Goal: Check status

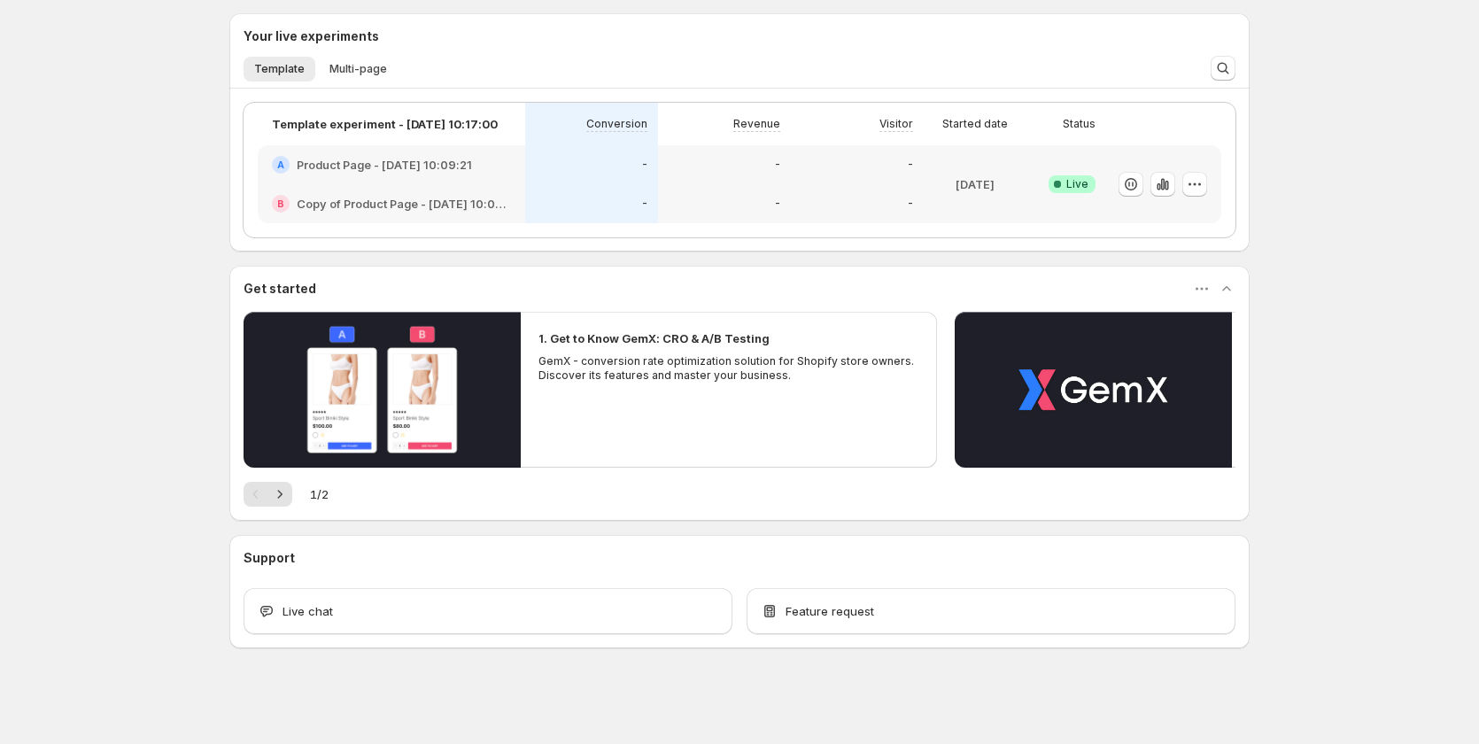
scroll to position [251, 0]
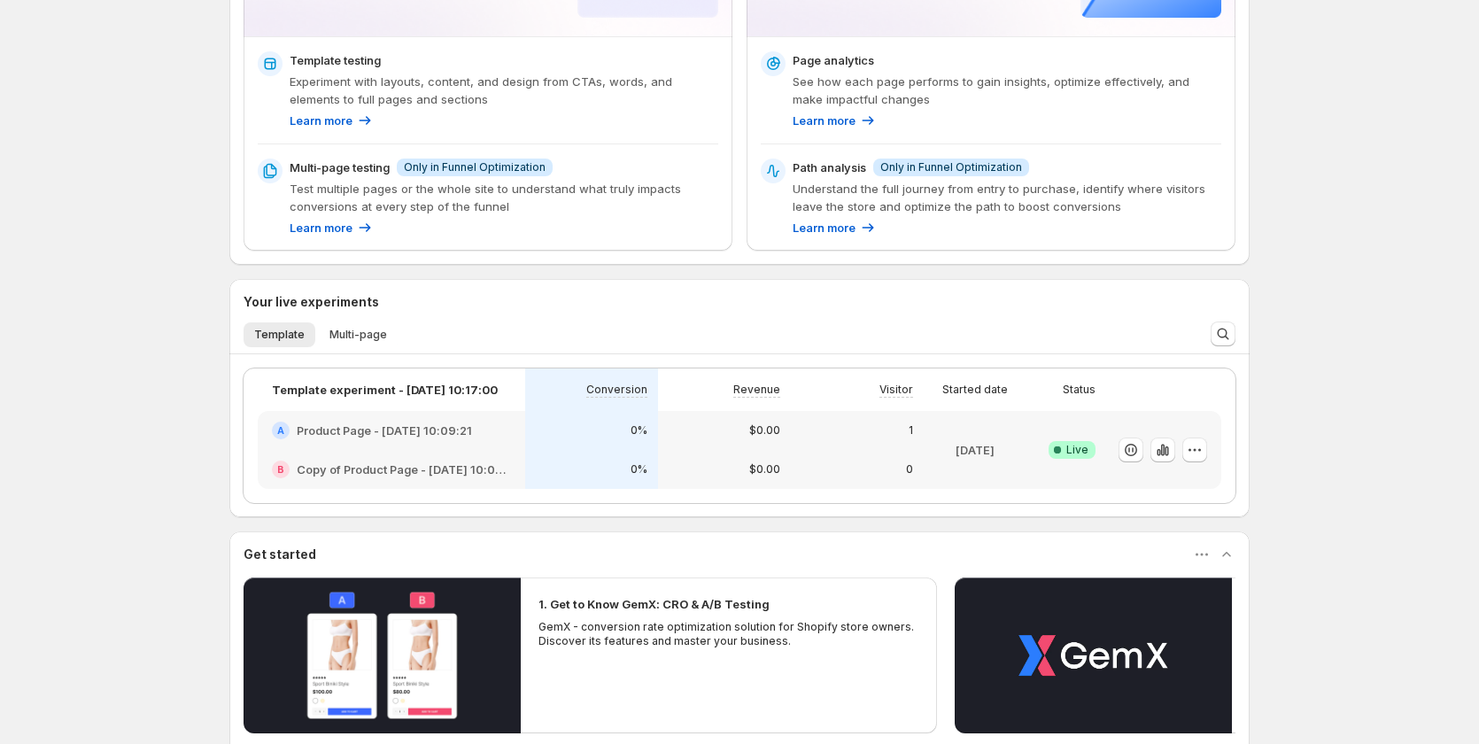
click at [546, 452] on div "0%" at bounding box center [591, 469] width 133 height 39
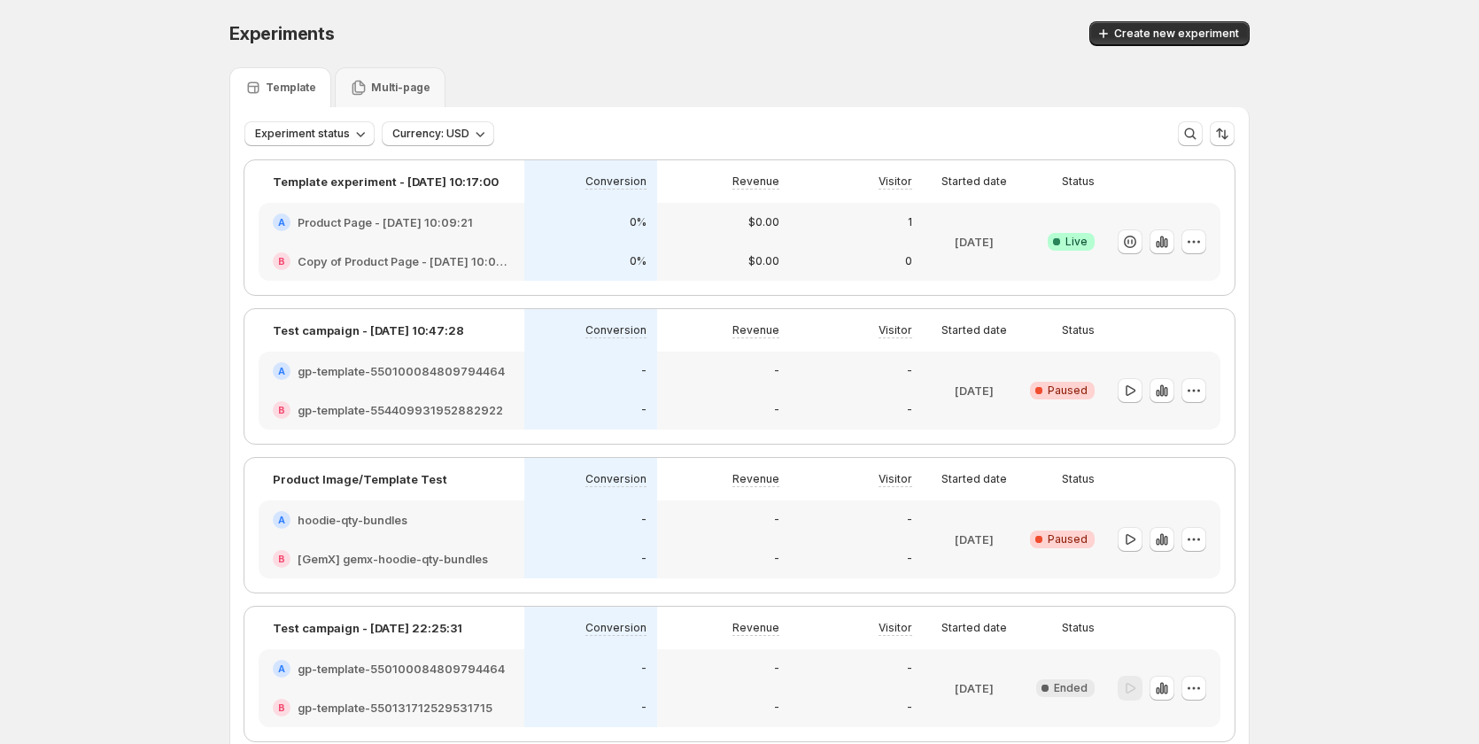
click at [542, 236] on div "0%" at bounding box center [590, 222] width 133 height 39
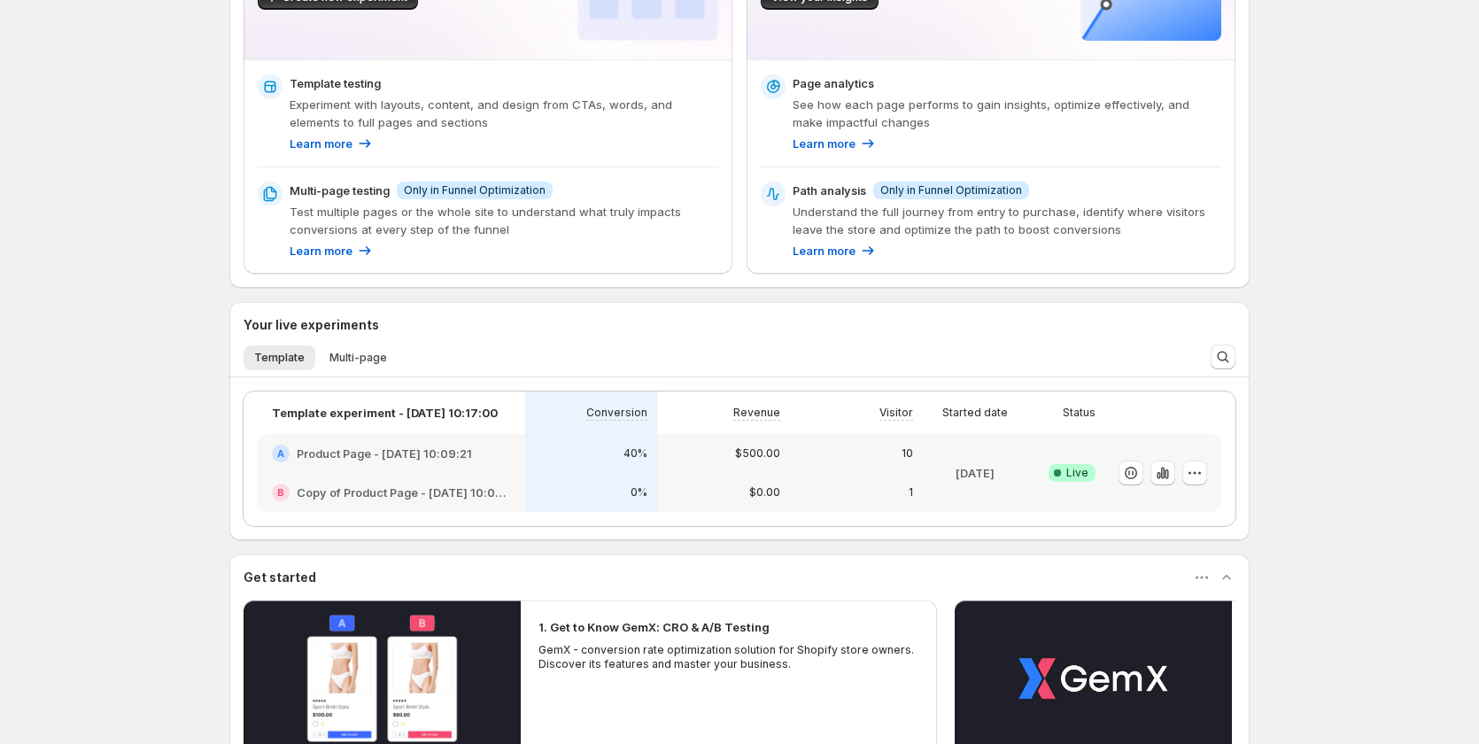
scroll to position [443, 0]
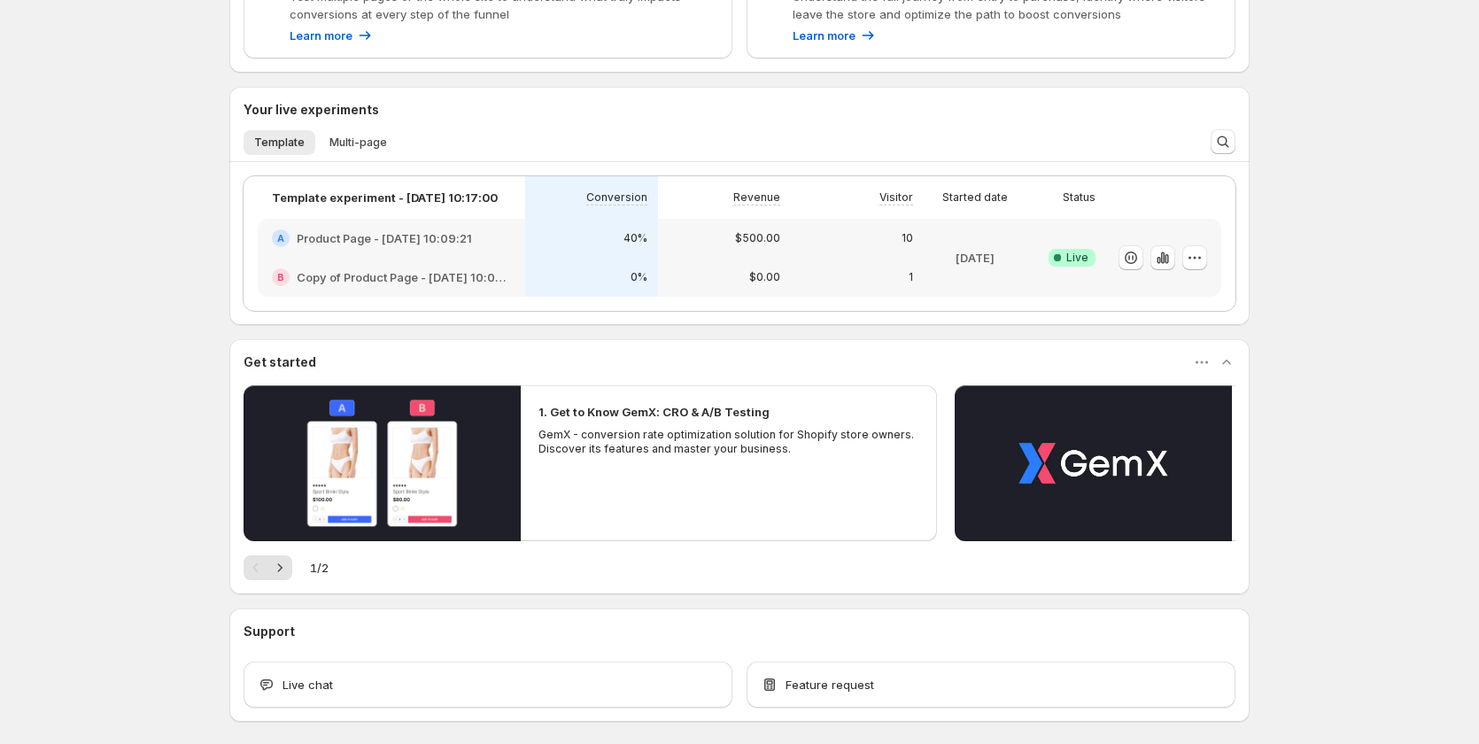
click at [541, 254] on div "40%" at bounding box center [591, 238] width 133 height 39
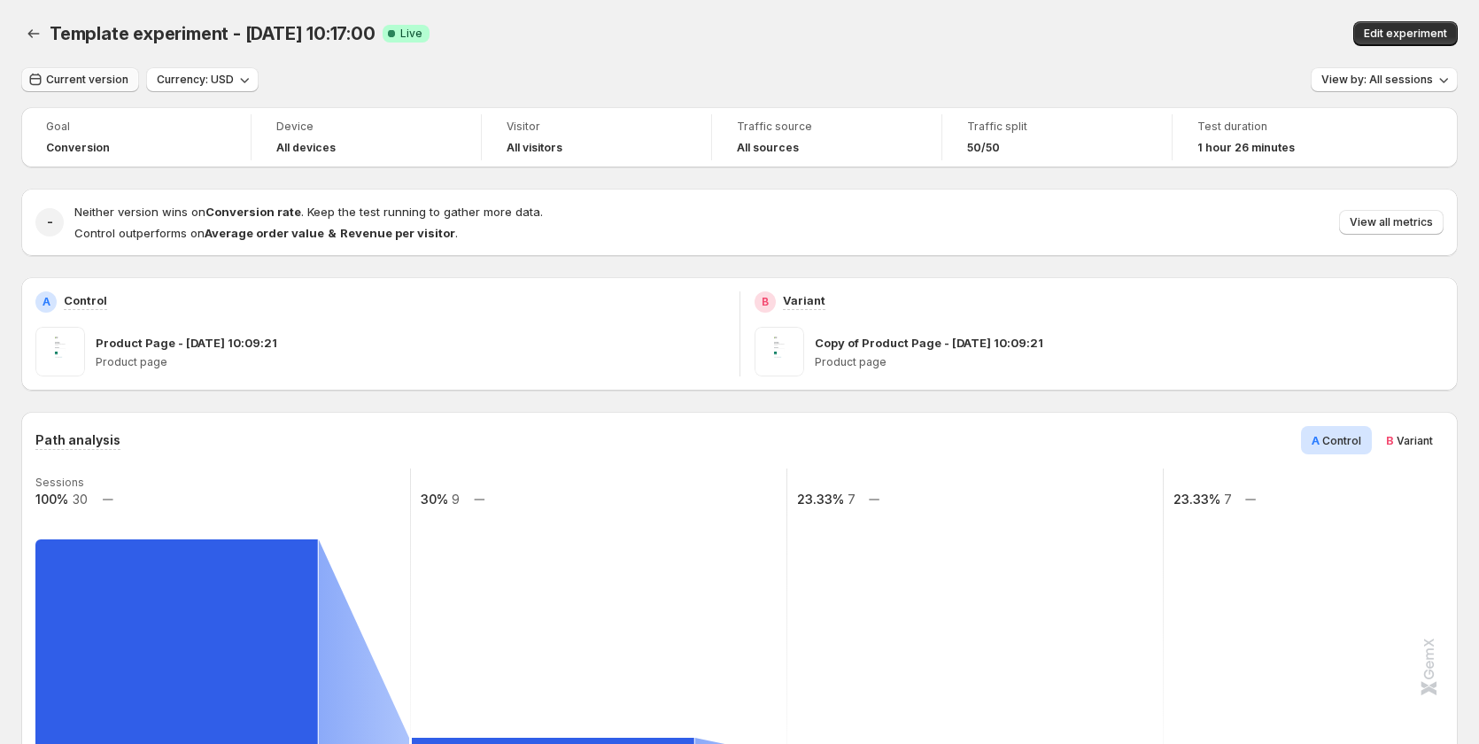
click at [43, 77] on icon "button" at bounding box center [36, 80] width 18 height 18
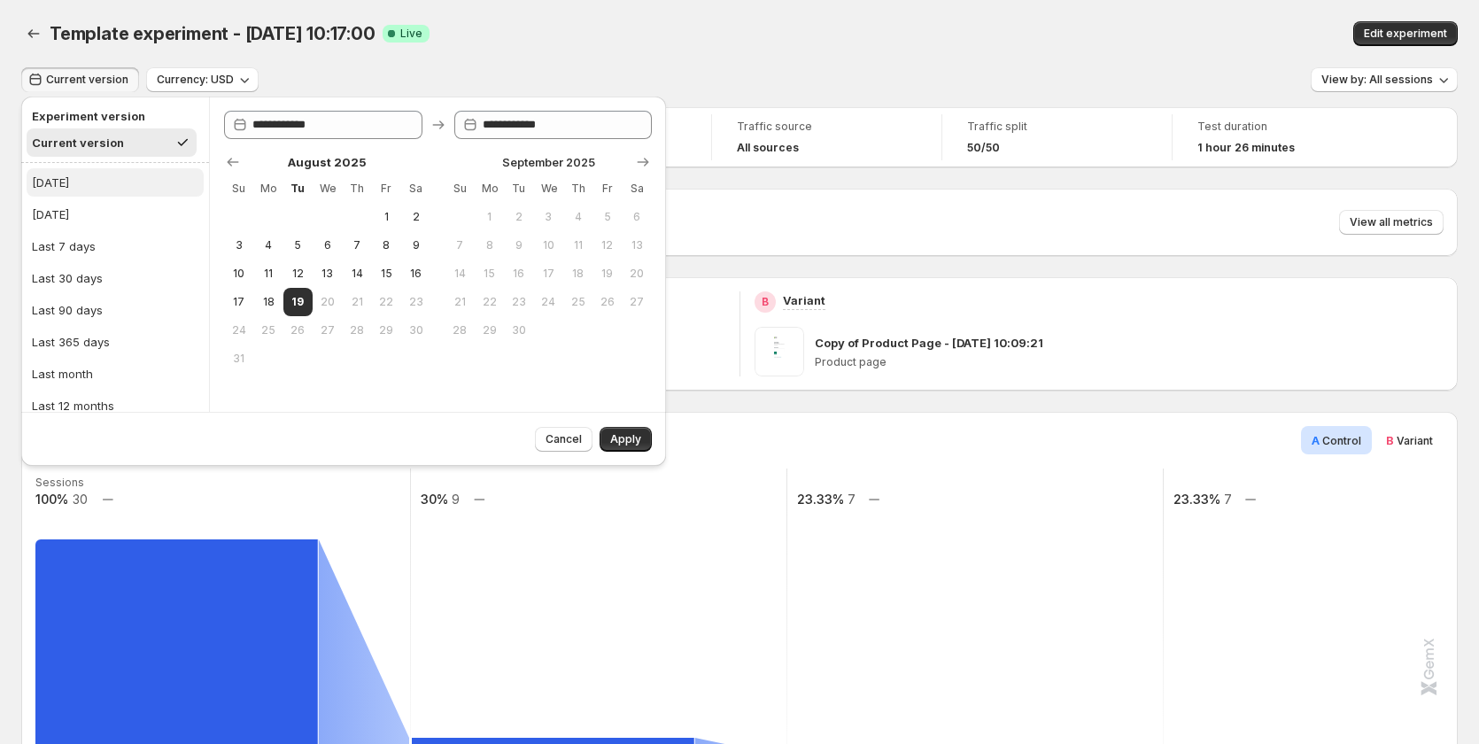
click at [81, 179] on button "Today" at bounding box center [115, 182] width 177 height 28
click at [622, 440] on span "Apply" at bounding box center [625, 439] width 31 height 14
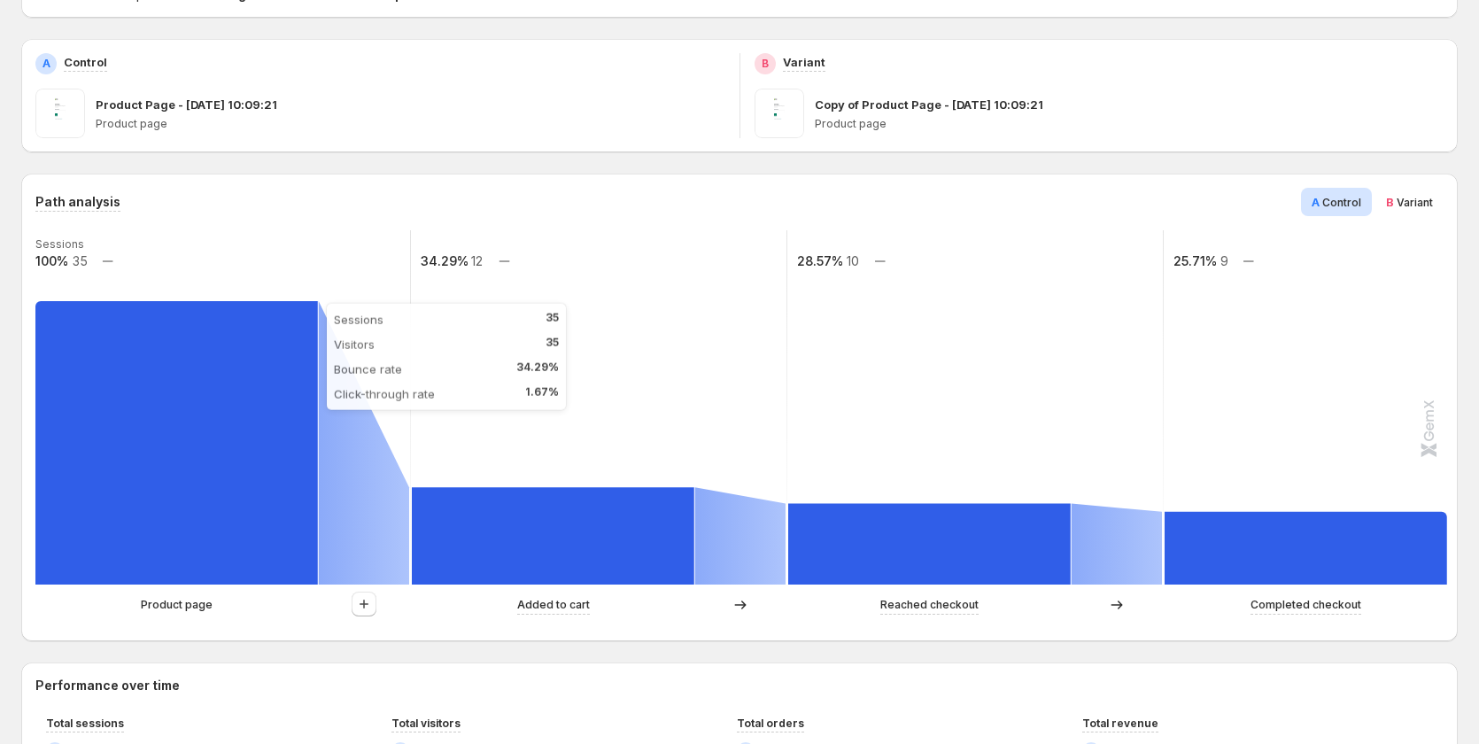
scroll to position [89, 0]
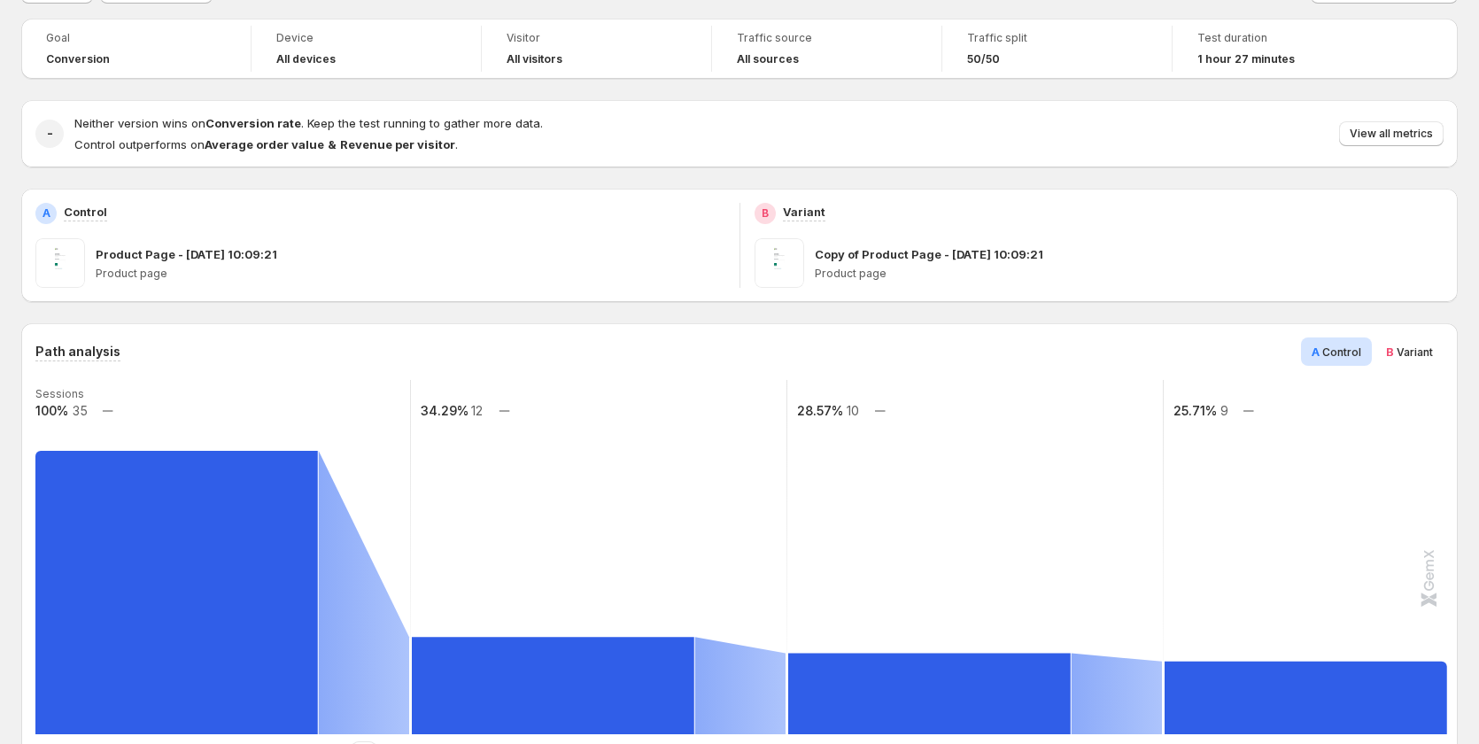
click at [1414, 350] on span "Variant" at bounding box center [1415, 351] width 36 height 13
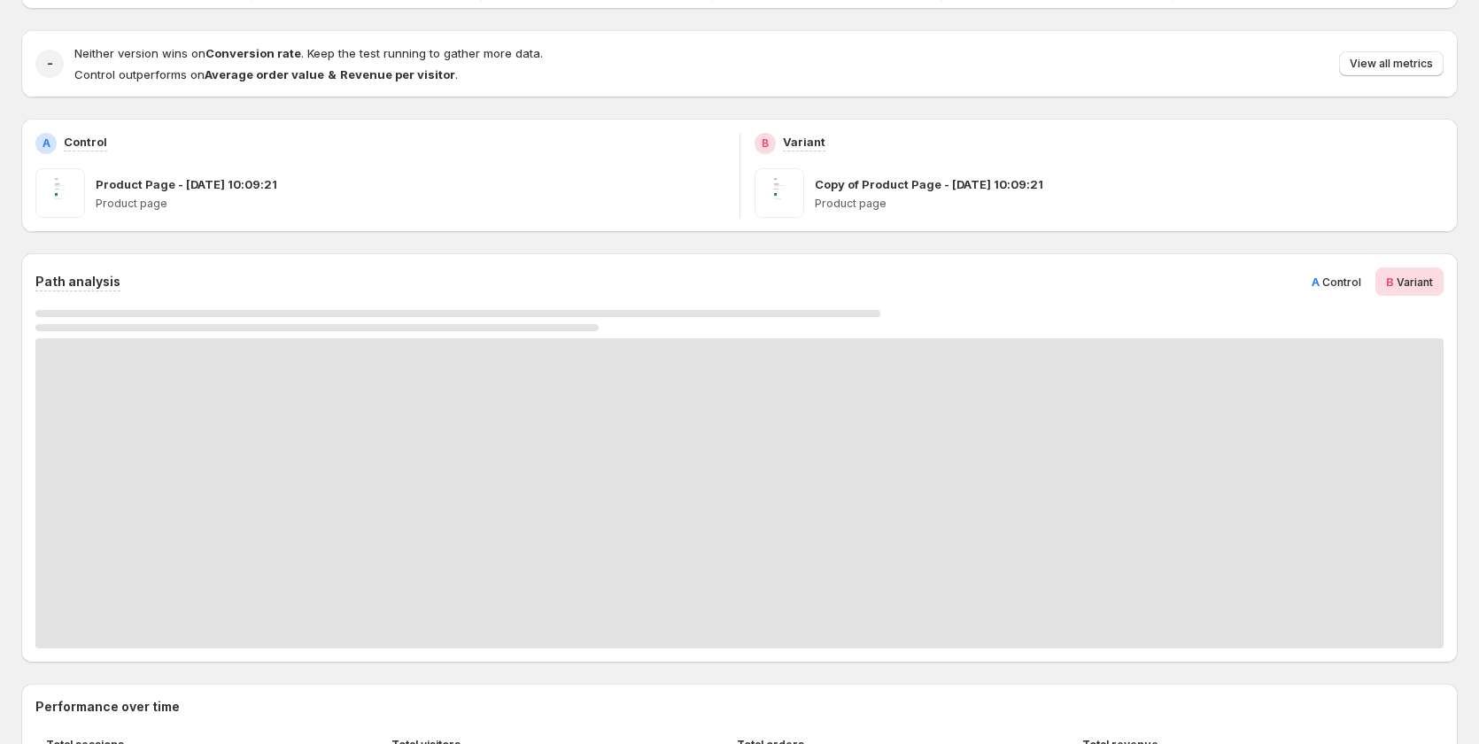
scroll to position [266, 0]
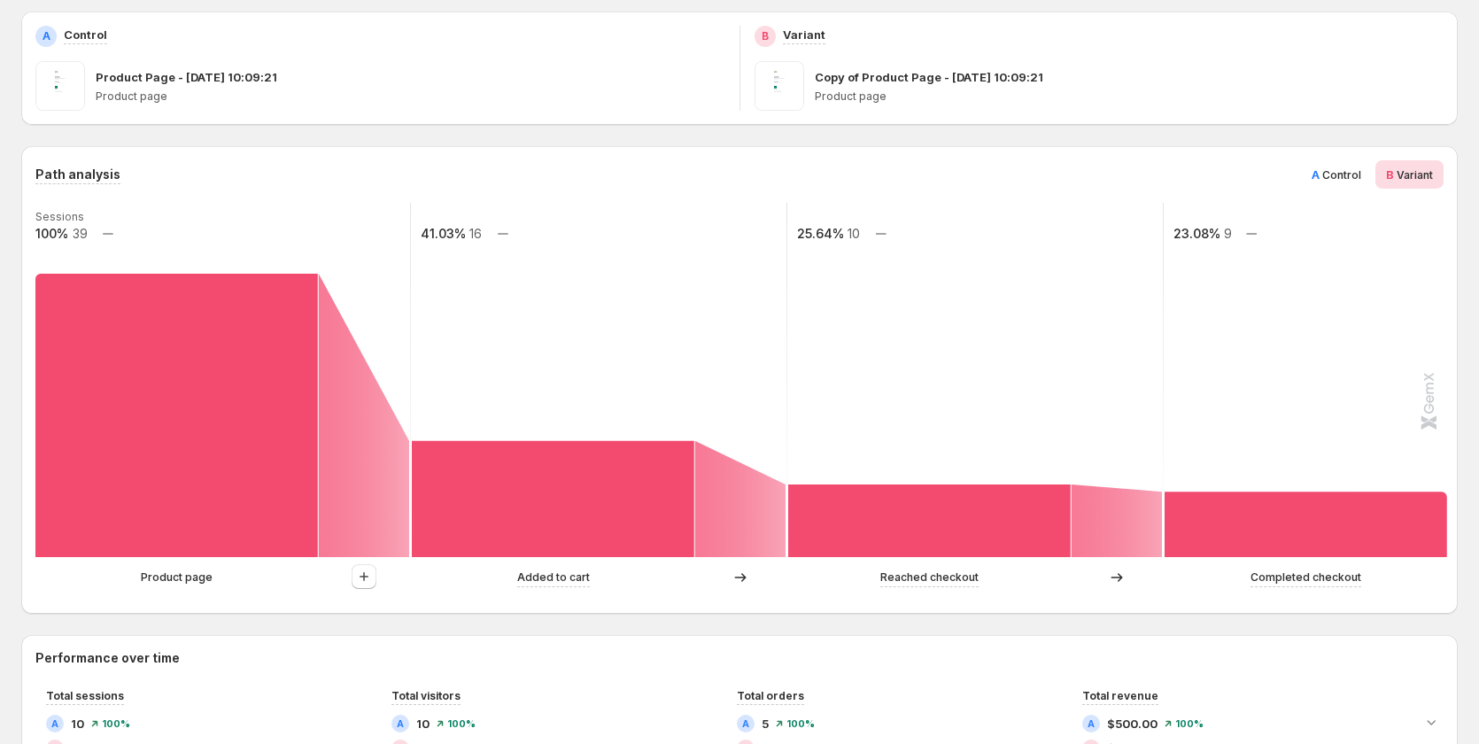
click at [1351, 182] on span "A Control" at bounding box center [1337, 175] width 50 height 18
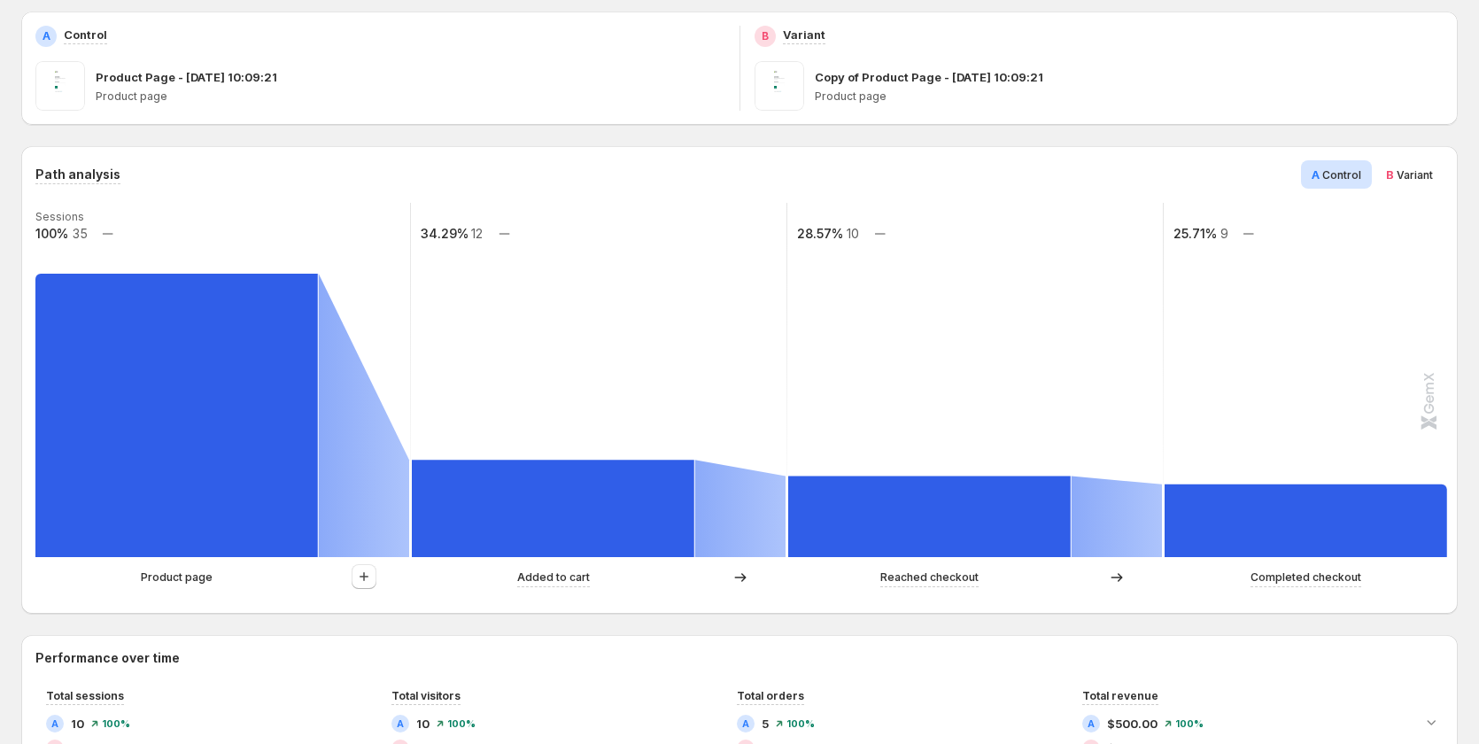
click at [1433, 170] on span "Variant" at bounding box center [1415, 174] width 36 height 13
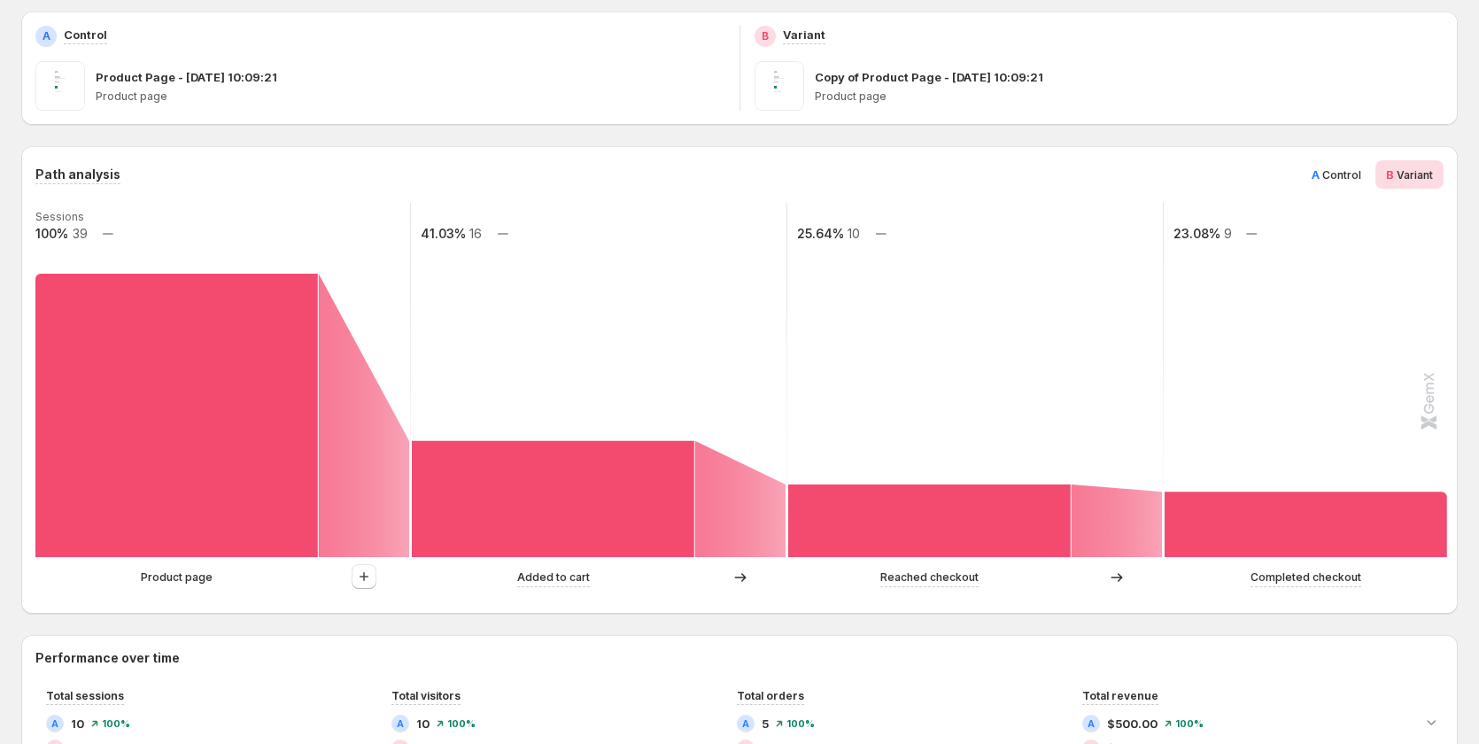
click at [1338, 170] on span "Control" at bounding box center [1341, 174] width 39 height 13
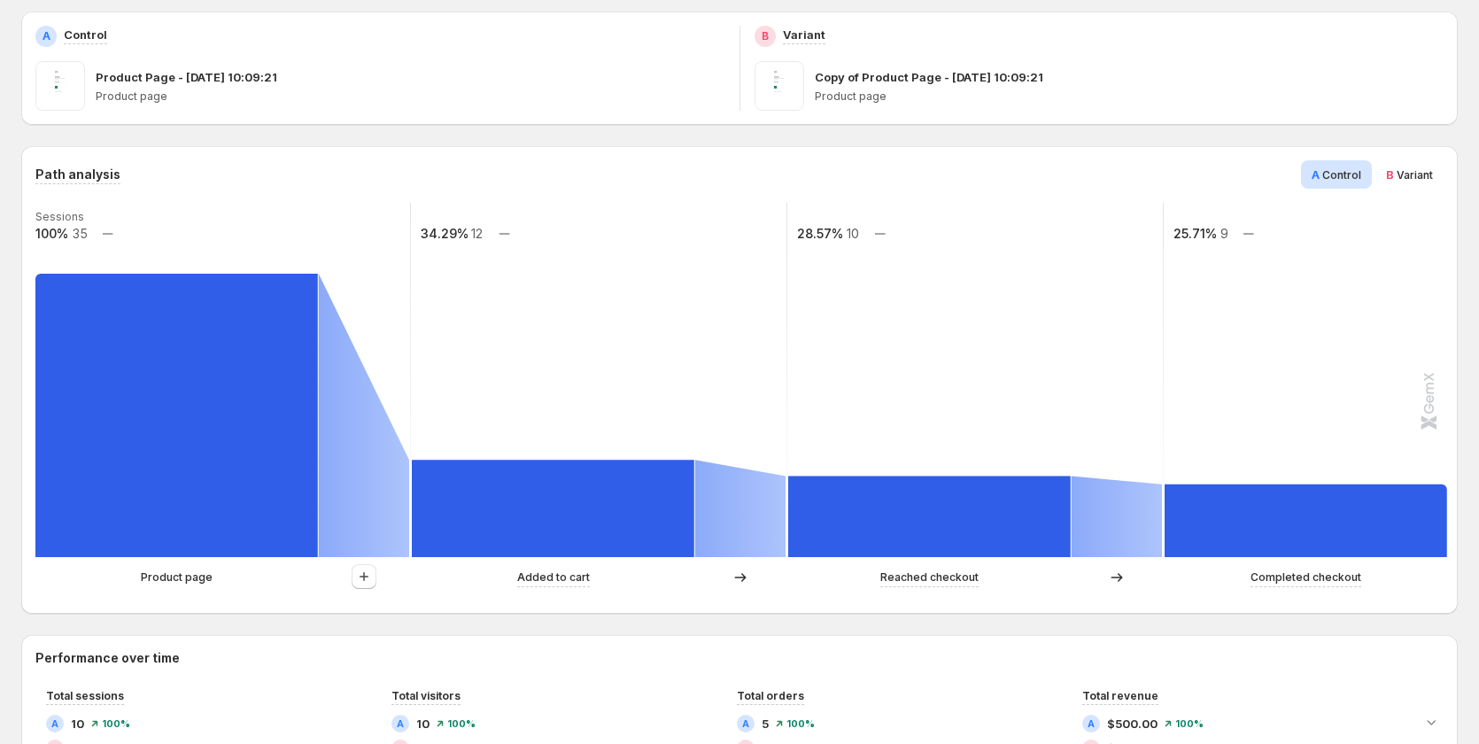
click at [1424, 169] on span "Variant" at bounding box center [1415, 174] width 36 height 13
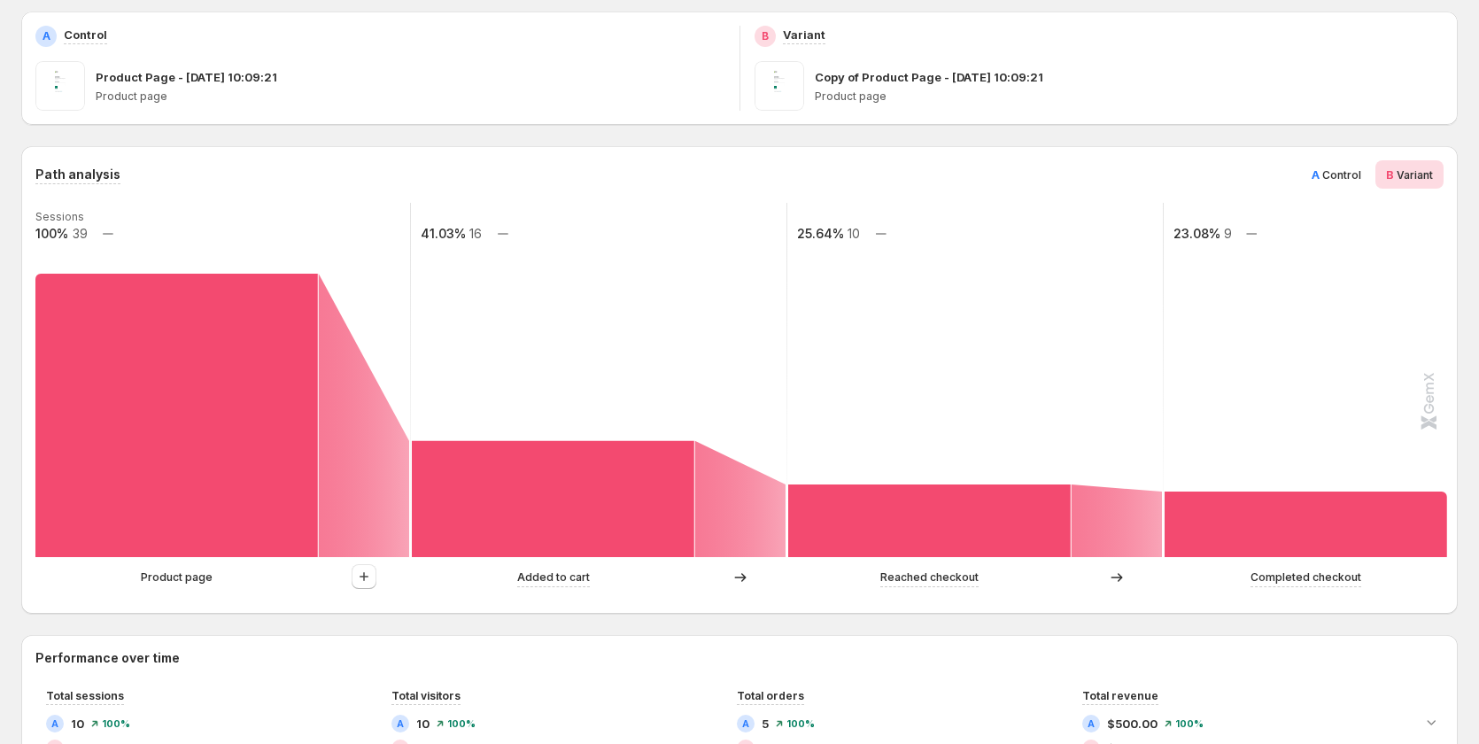
click at [1350, 169] on span "Control" at bounding box center [1341, 174] width 39 height 13
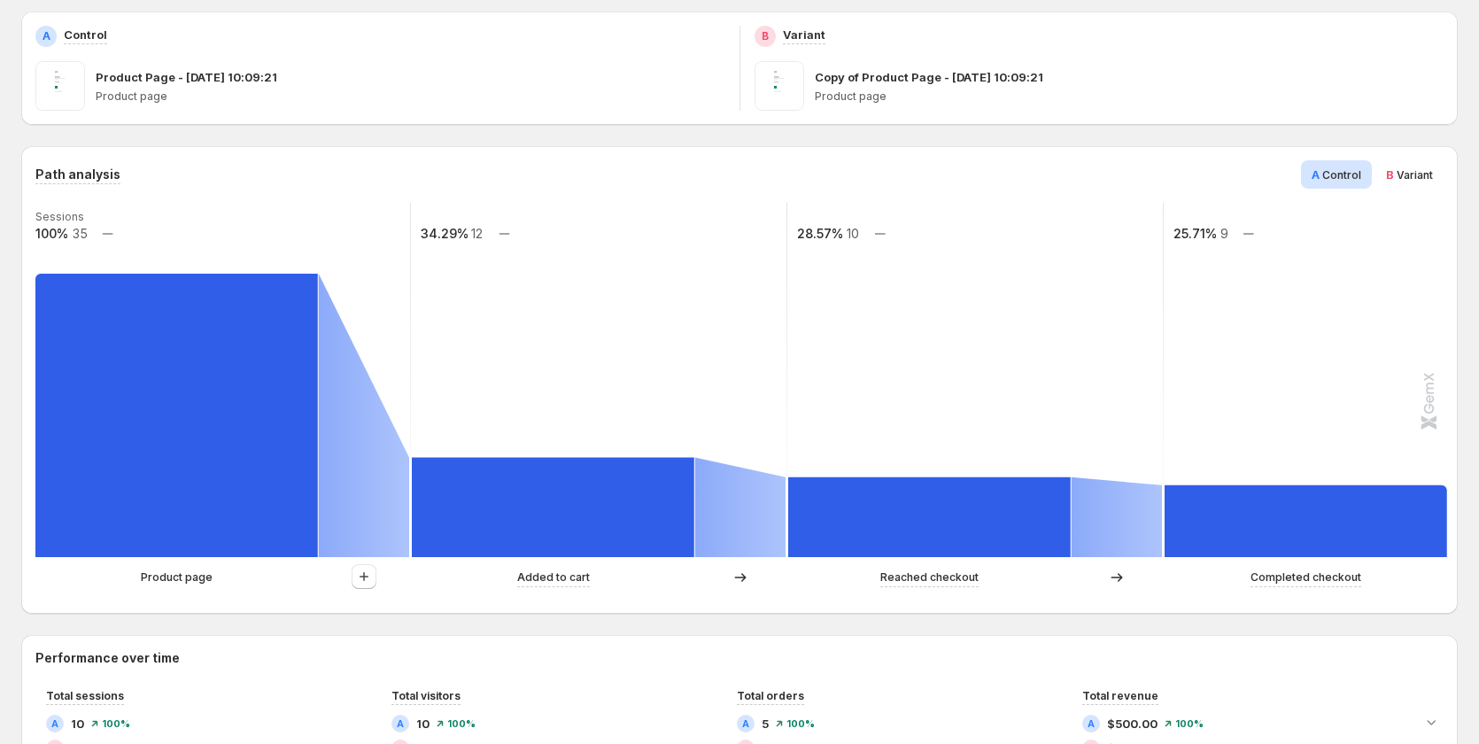
click at [1444, 169] on div "B Variant" at bounding box center [1409, 174] width 68 height 28
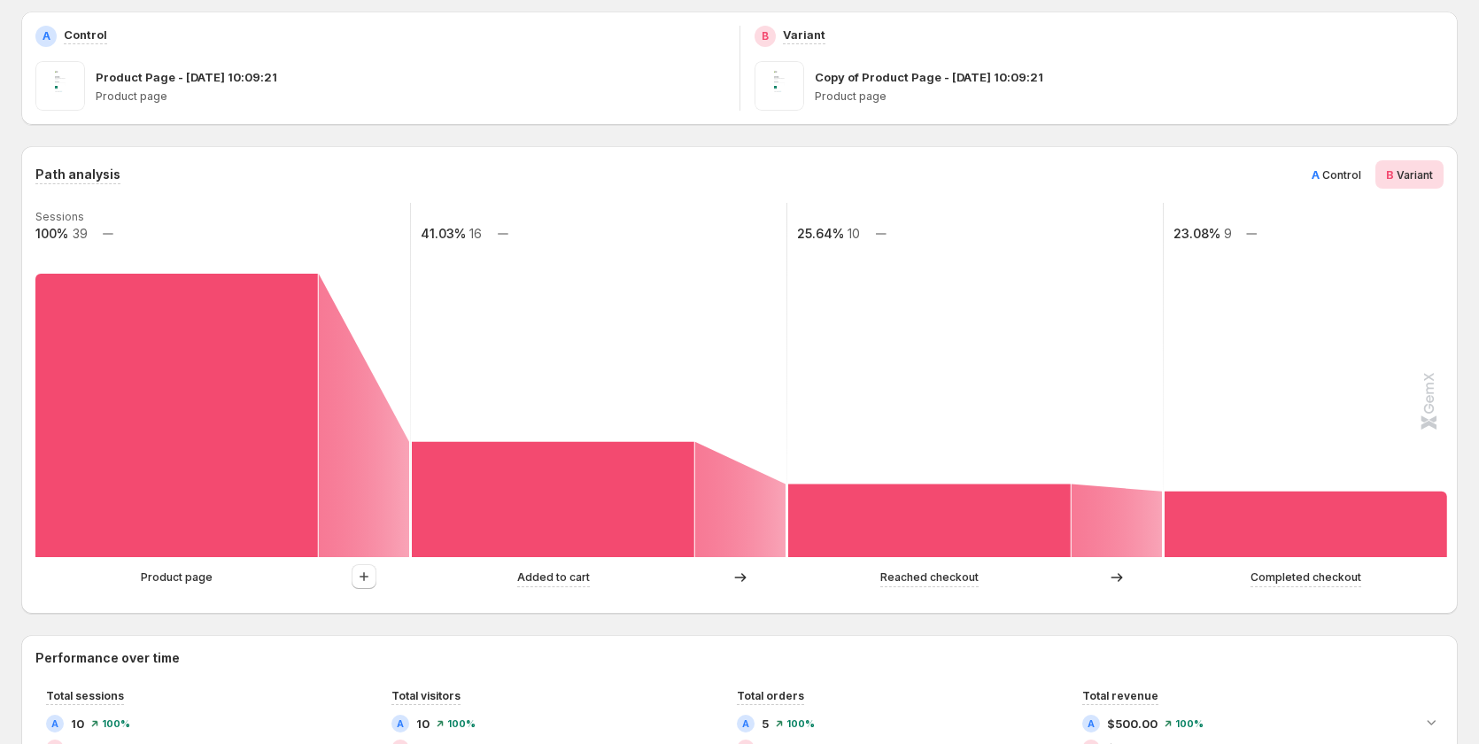
click at [1348, 169] on span "Control" at bounding box center [1341, 174] width 39 height 13
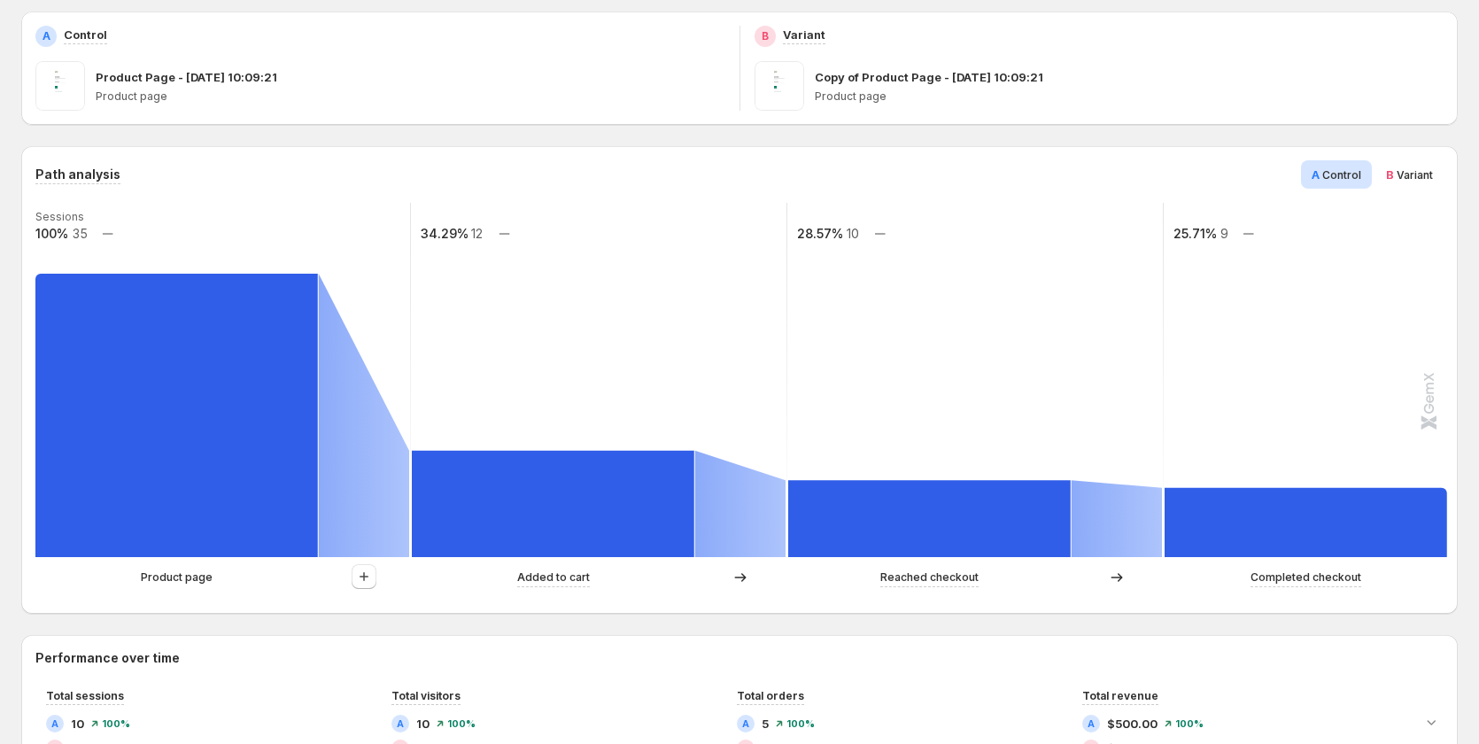
click at [1420, 168] on span "Variant" at bounding box center [1415, 174] width 36 height 13
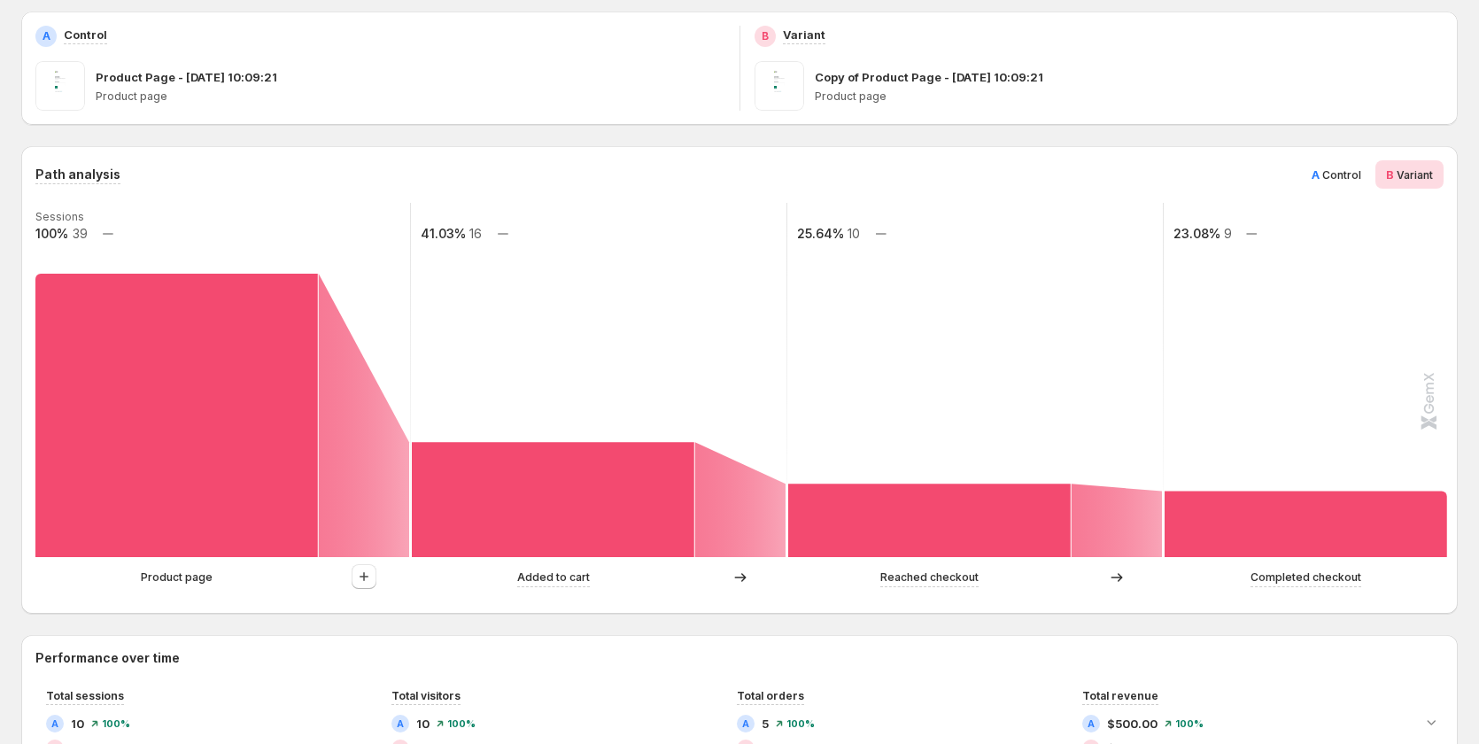
drag, startPoint x: 1306, startPoint y: 168, endPoint x: 1391, endPoint y: 168, distance: 85.0
click at [1313, 168] on div "Path analysis A Control B Variant" at bounding box center [739, 174] width 1408 height 28
click at [1394, 168] on span "B" at bounding box center [1390, 174] width 8 height 14
click at [1333, 168] on span "Control" at bounding box center [1341, 174] width 39 height 13
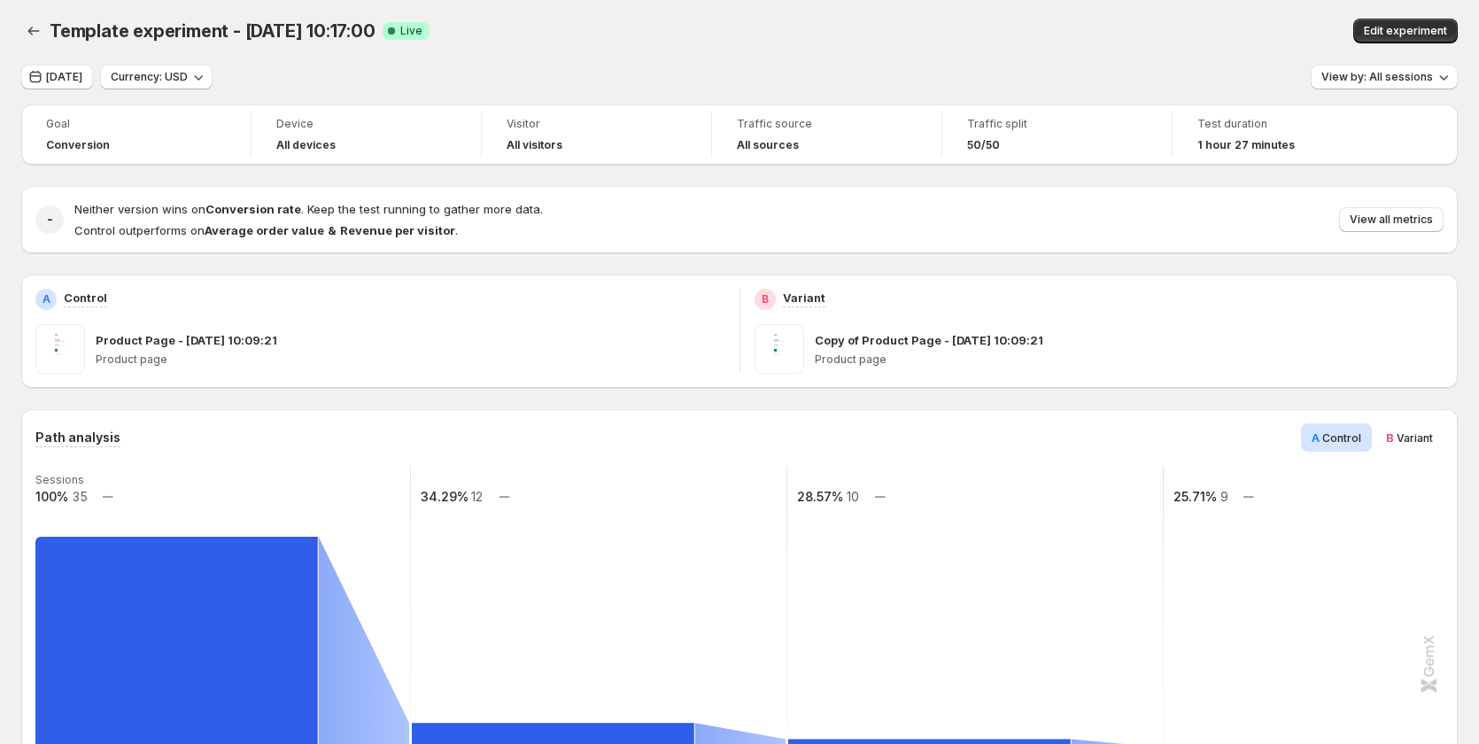
scroll to position [0, 0]
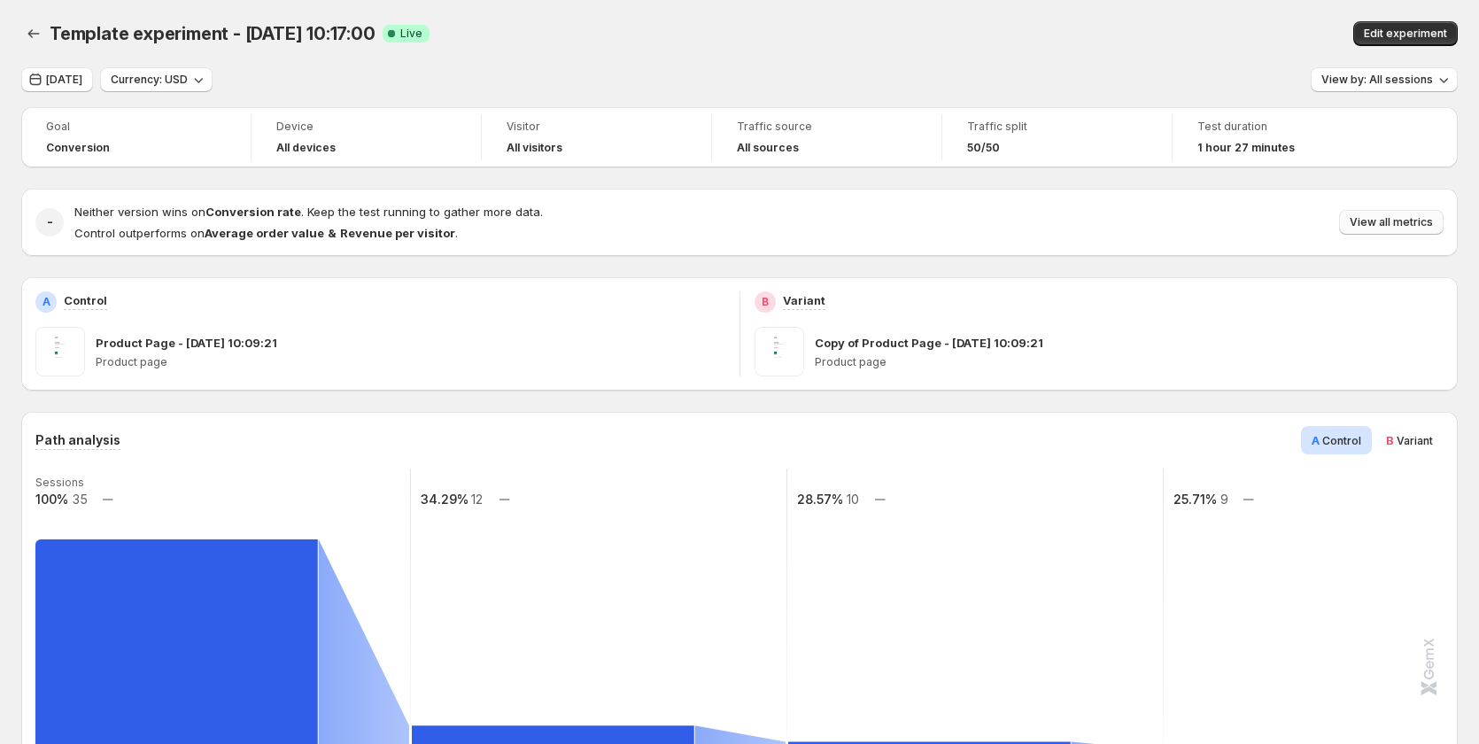
click at [1391, 213] on button "View all metrics" at bounding box center [1391, 222] width 105 height 25
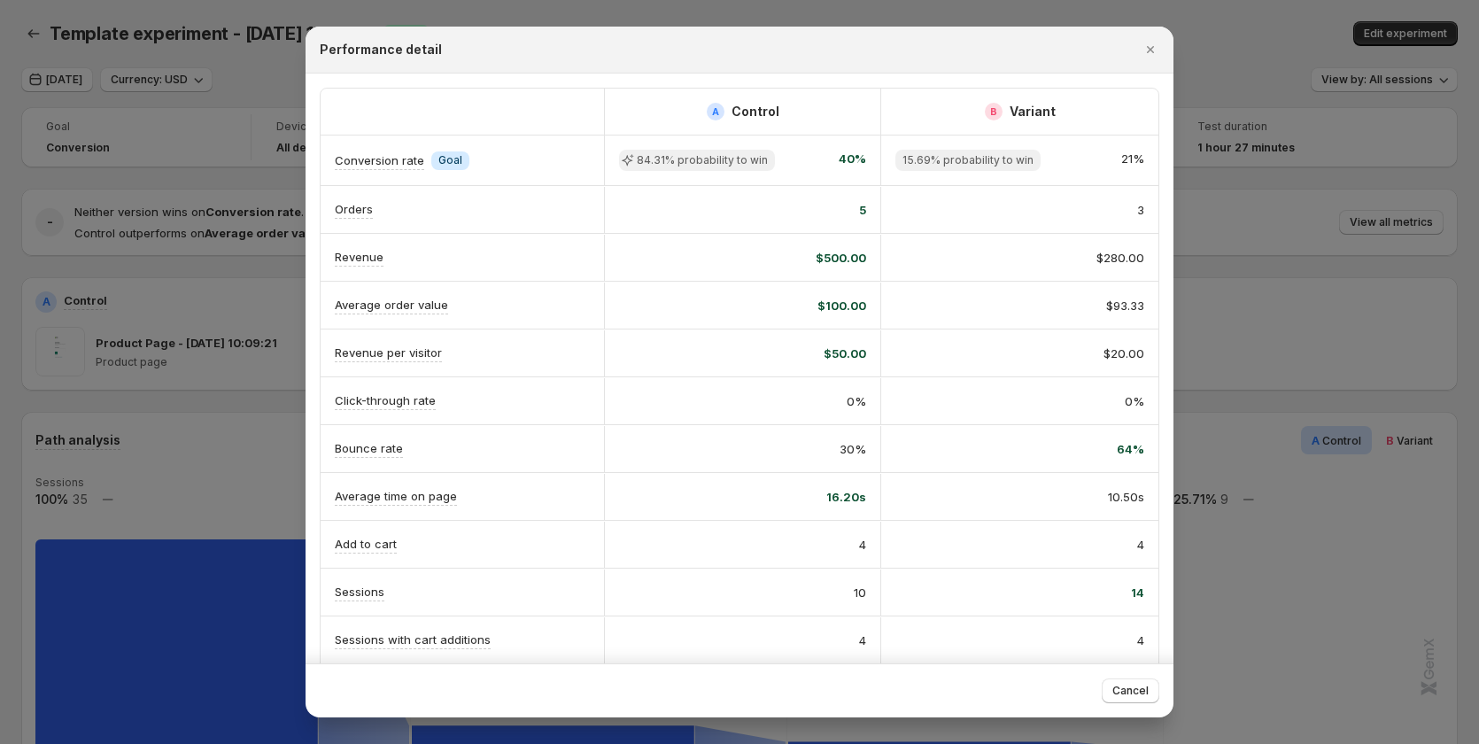
click at [1290, 319] on div at bounding box center [739, 372] width 1479 height 744
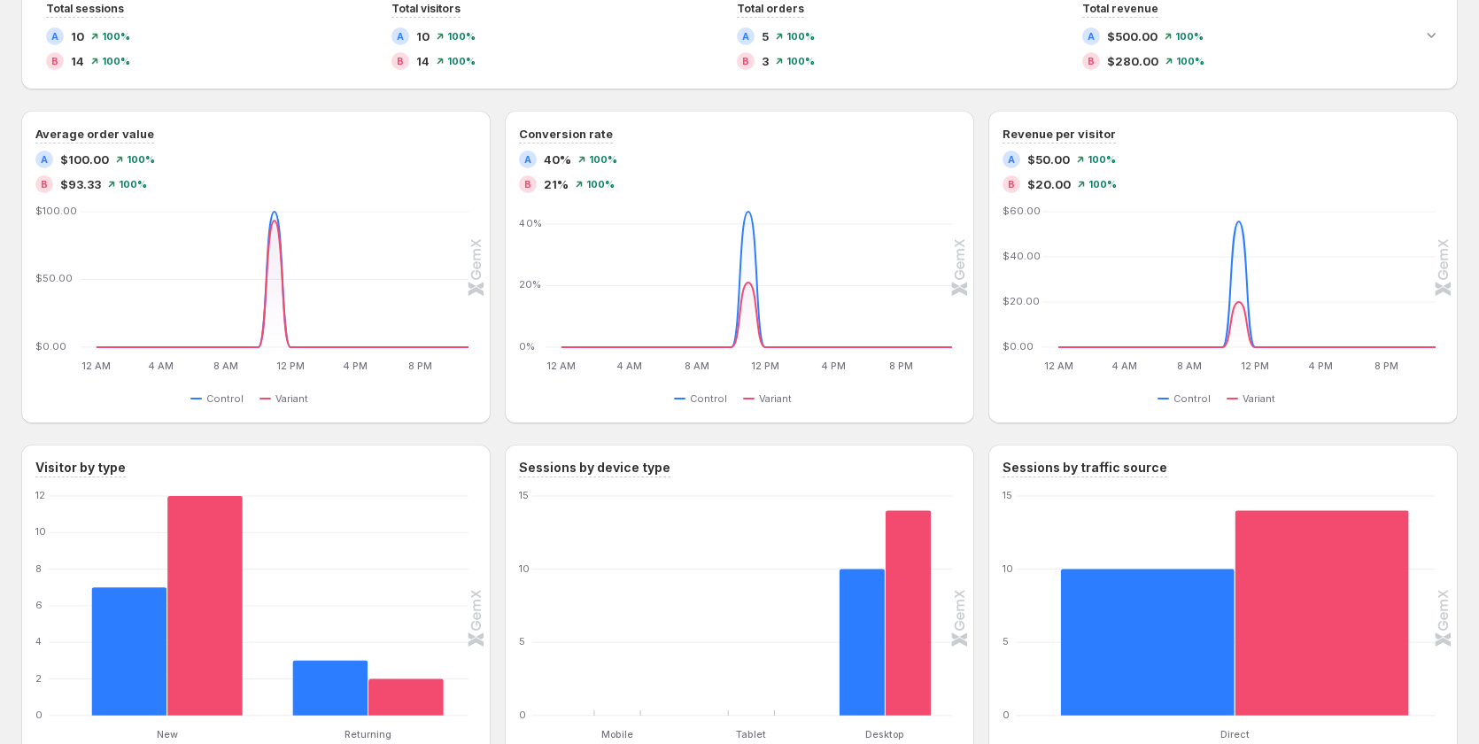
scroll to position [797, 0]
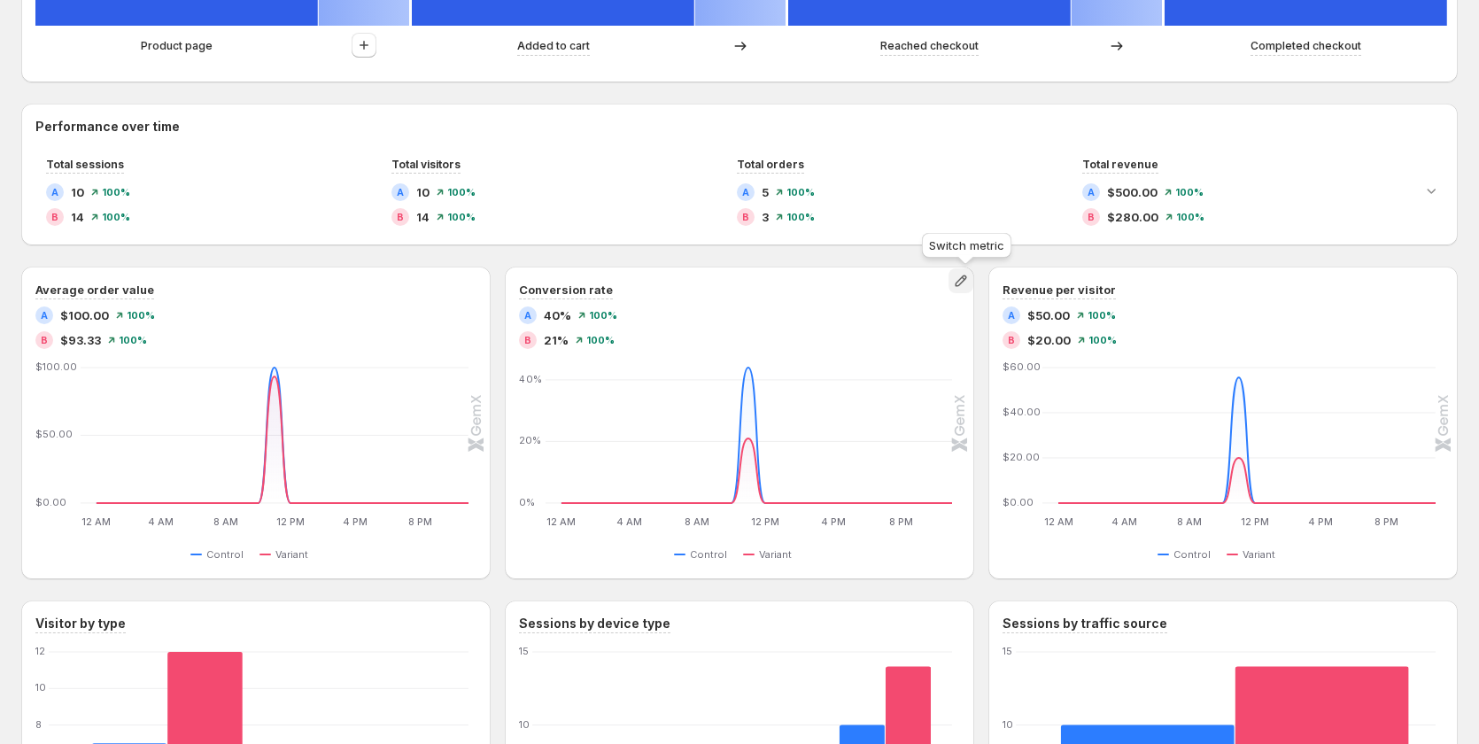
click at [970, 283] on icon "button" at bounding box center [961, 281] width 18 height 18
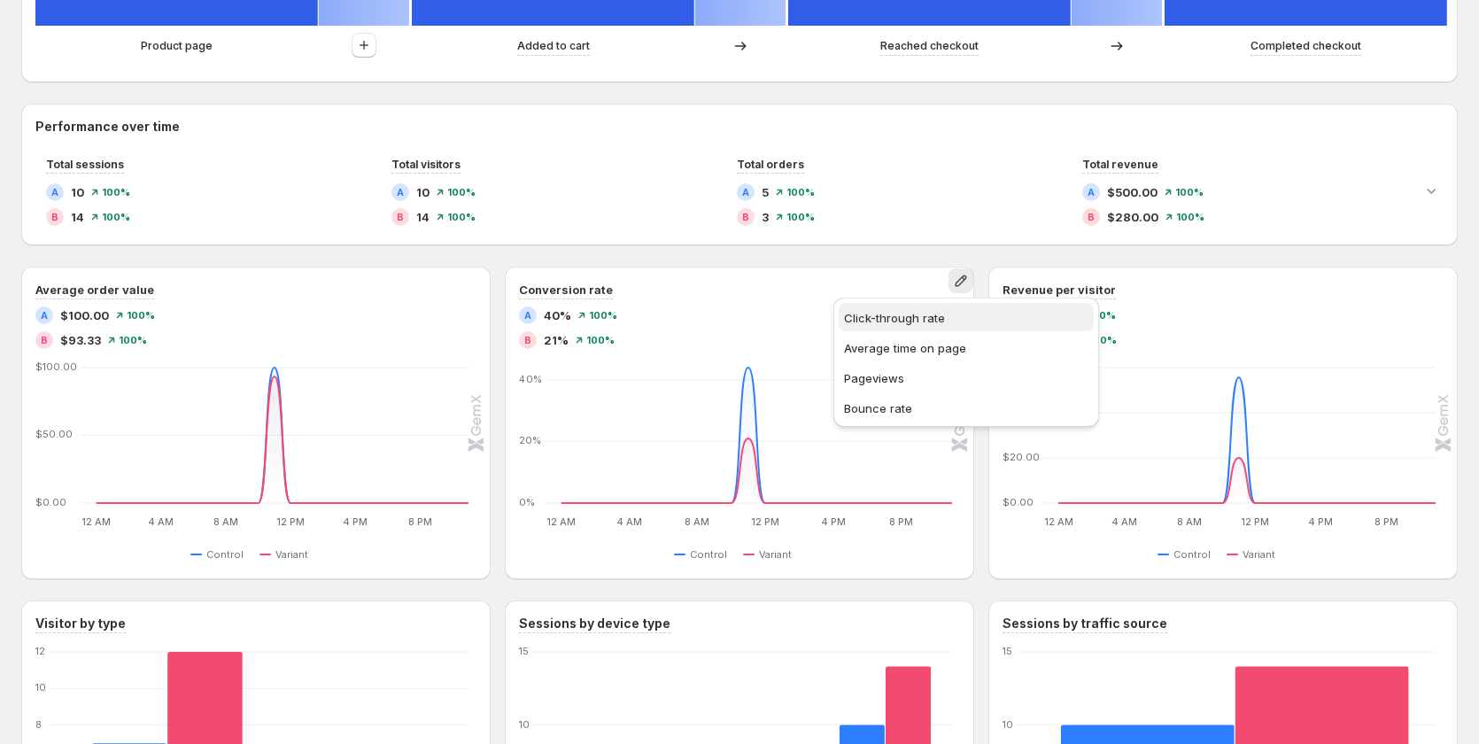
click at [956, 319] on span "Click-through rate" at bounding box center [966, 318] width 244 height 18
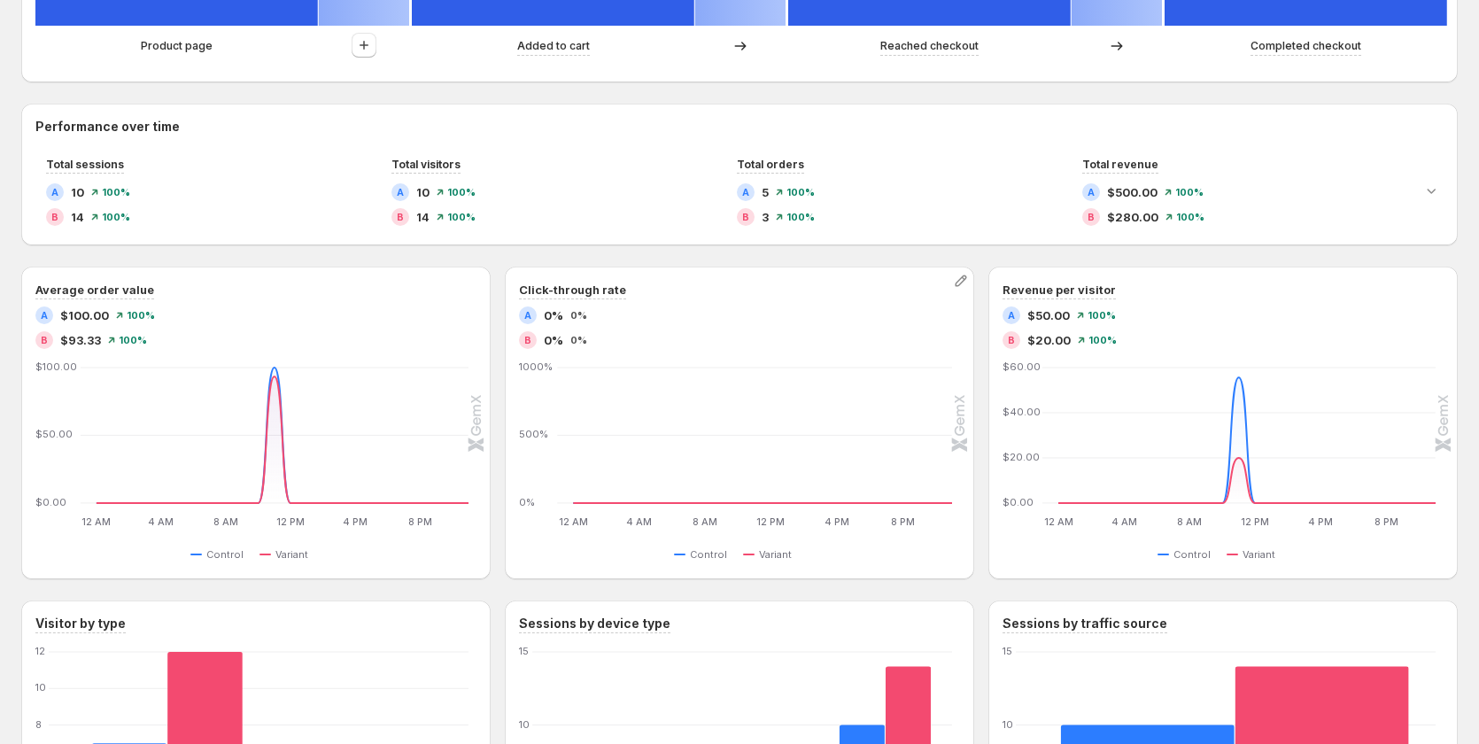
scroll to position [1096, 0]
